Goal: Find specific page/section: Find specific page/section

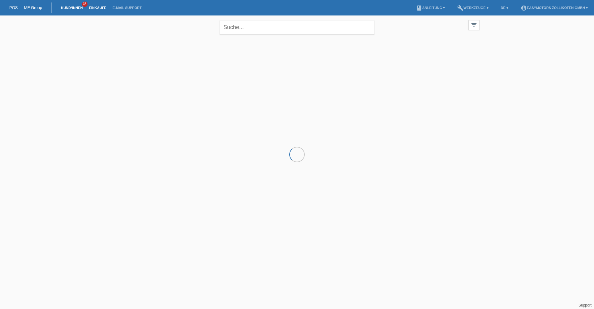
click at [107, 7] on link "Einkäufe" at bounding box center [97, 8] width 23 height 4
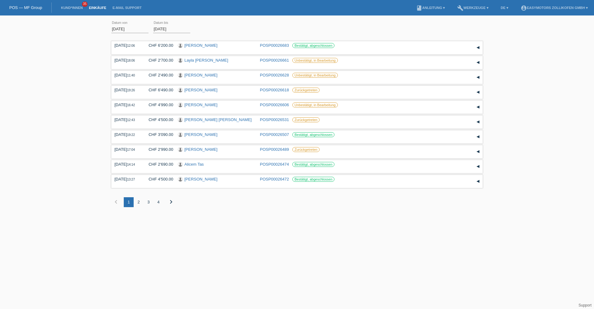
click at [140, 202] on div "2" at bounding box center [139, 202] width 10 height 10
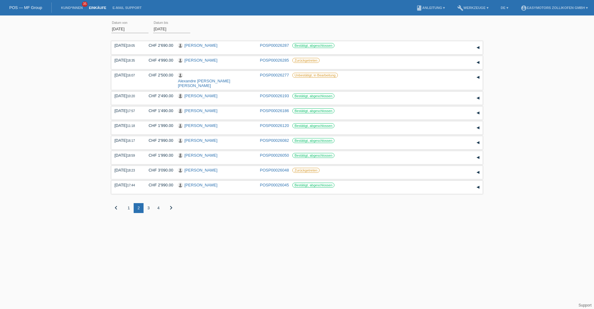
click at [128, 203] on div "1" at bounding box center [129, 208] width 10 height 10
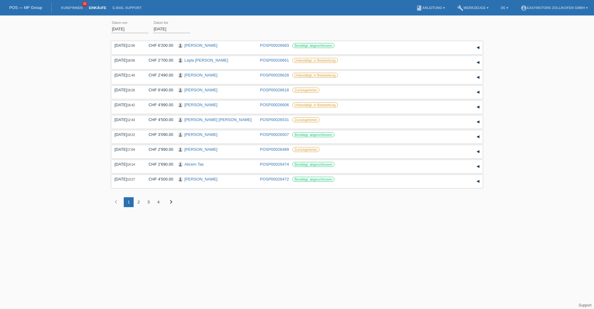
click at [62, 5] on li "Kund*innen 35" at bounding box center [72, 8] width 28 height 16
click at [68, 6] on link "Kund*innen" at bounding box center [72, 8] width 28 height 4
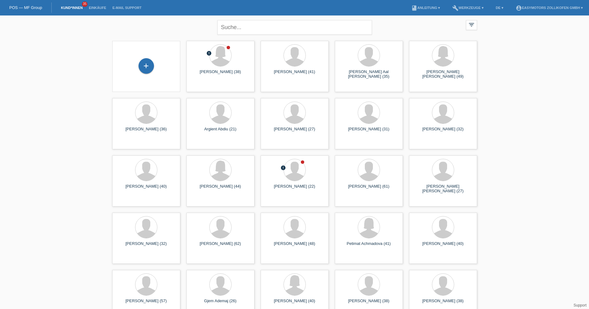
click at [101, 10] on li "Einkäufe" at bounding box center [97, 8] width 23 height 16
click at [101, 7] on link "Einkäufe" at bounding box center [97, 8] width 23 height 4
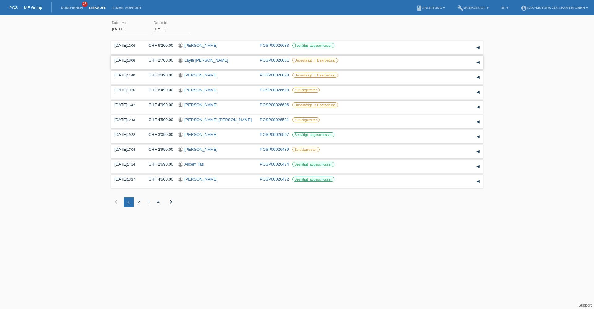
drag, startPoint x: 129, startPoint y: 59, endPoint x: 344, endPoint y: 63, distance: 215.5
click at [340, 64] on div "26.08.2025 18:06 CHF 2'700.00 Layla Aaden Muumin POSP00026661 Unbestätigt, in B…" at bounding box center [296, 62] width 365 height 9
click at [478, 64] on div "▾" at bounding box center [477, 62] width 9 height 9
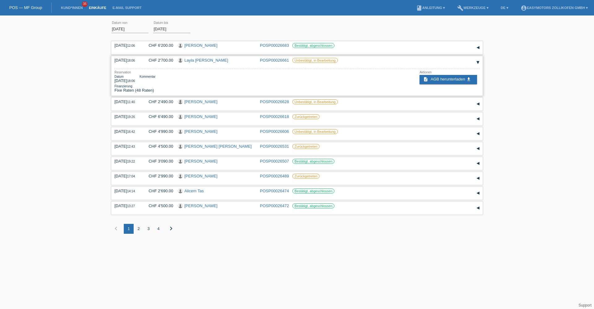
click at [202, 60] on link "Layla Aaden Muumin" at bounding box center [206, 60] width 44 height 5
